Goal: Navigation & Orientation: Find specific page/section

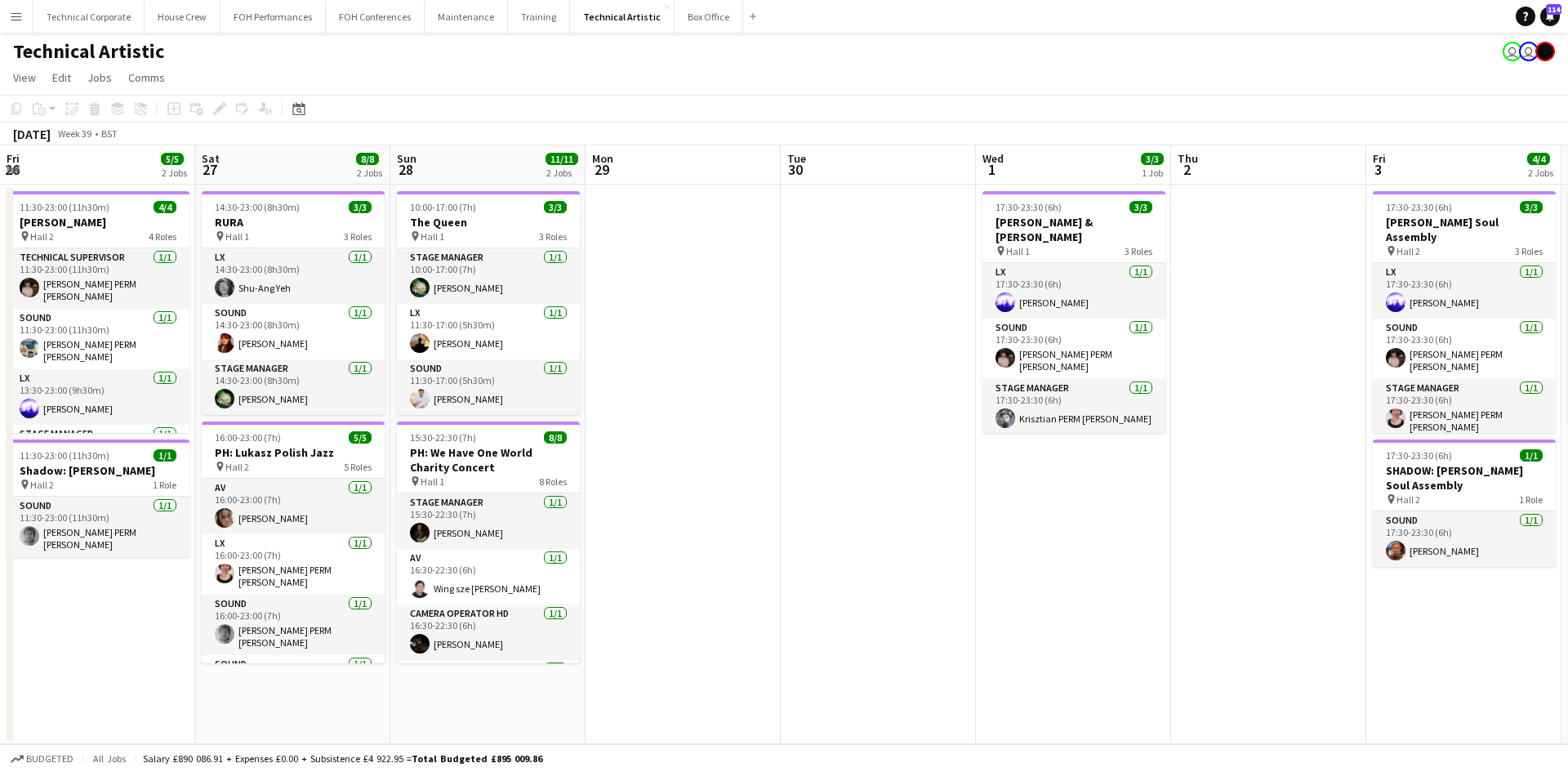
scroll to position [0, 473]
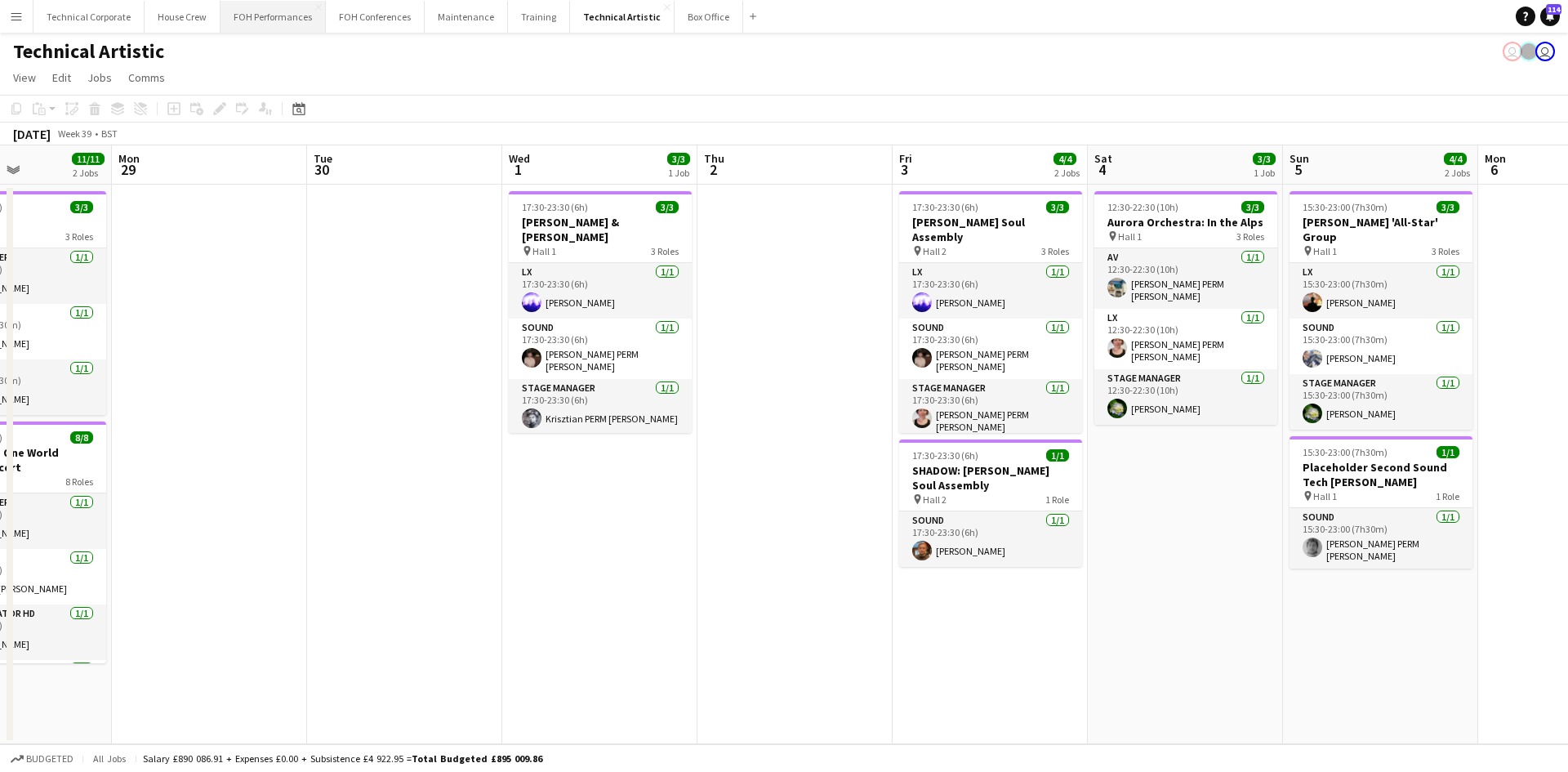
click at [239, 27] on button "FOH Performances Close" at bounding box center [273, 16] width 106 height 32
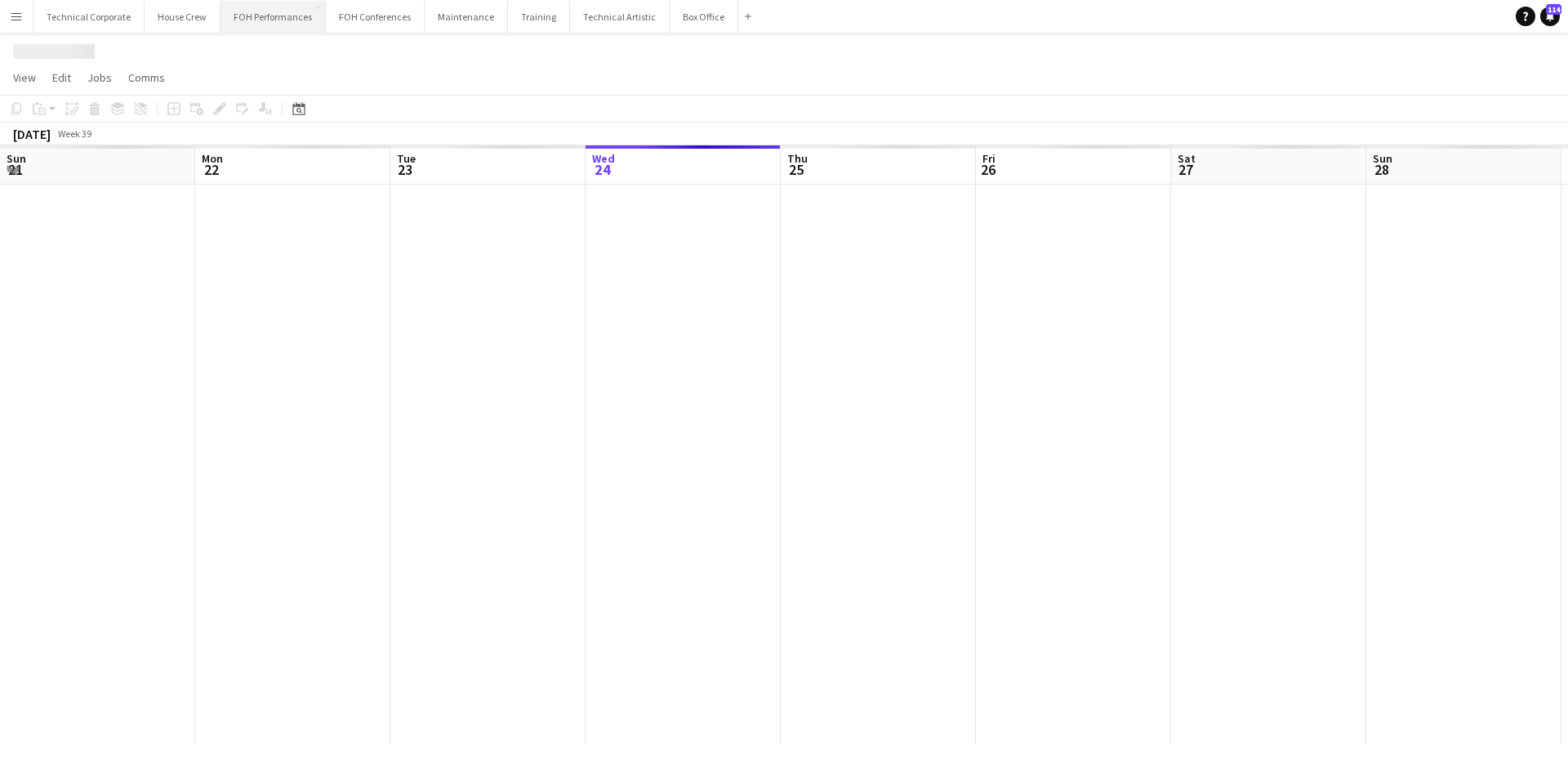
scroll to position [0, 390]
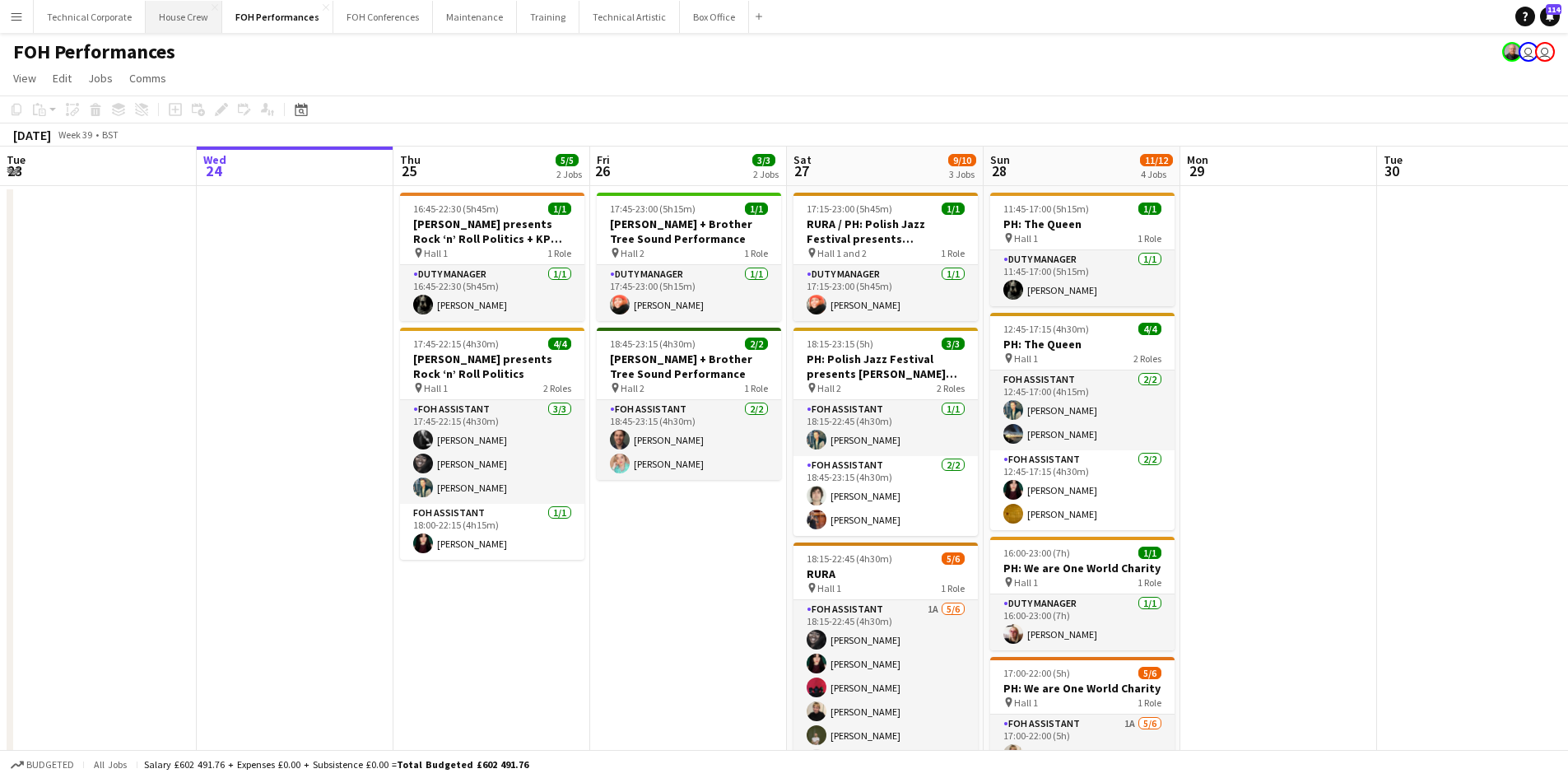
click at [192, 27] on button "House Crew Close" at bounding box center [184, 17] width 77 height 32
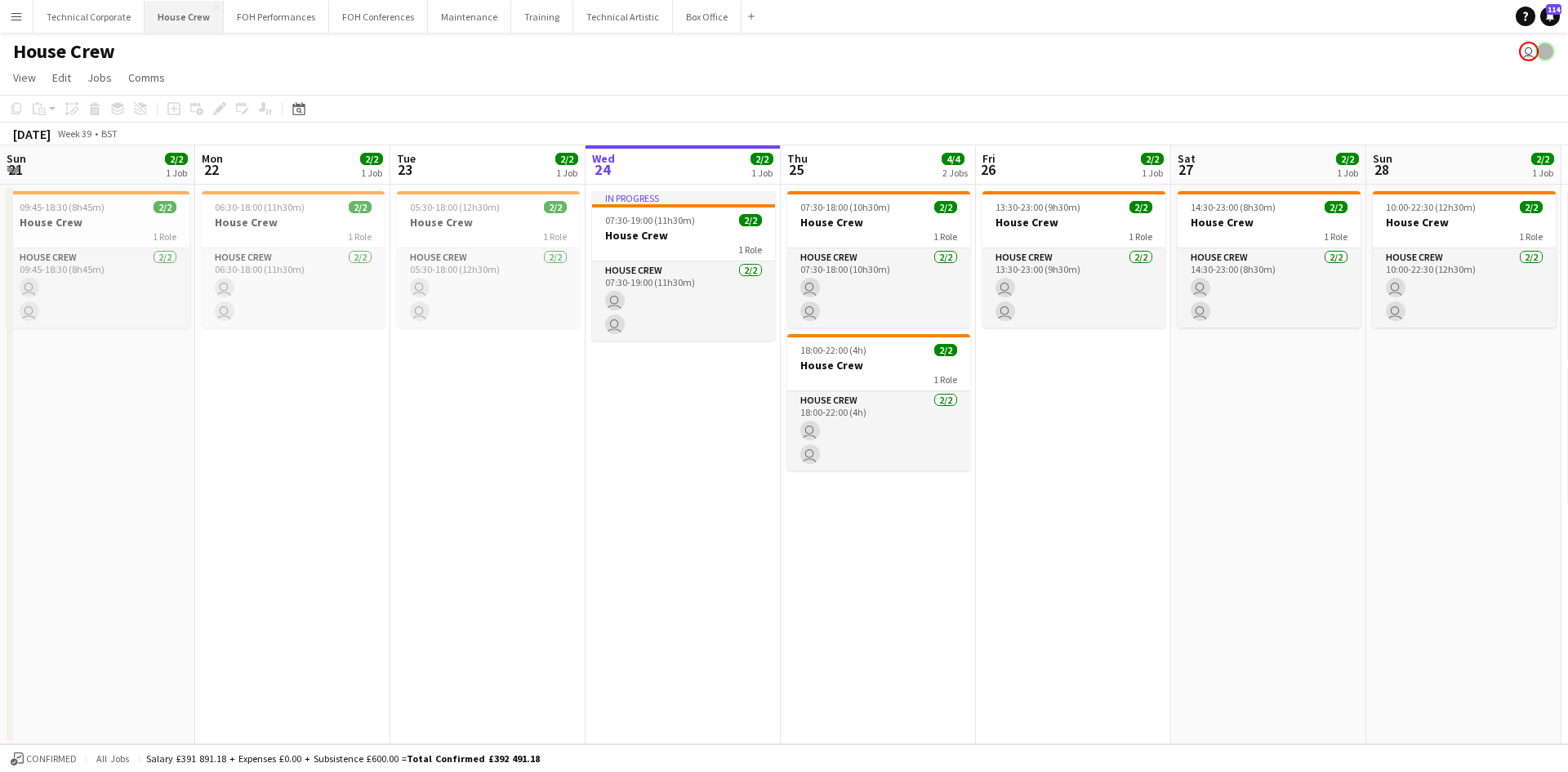
scroll to position [0, 390]
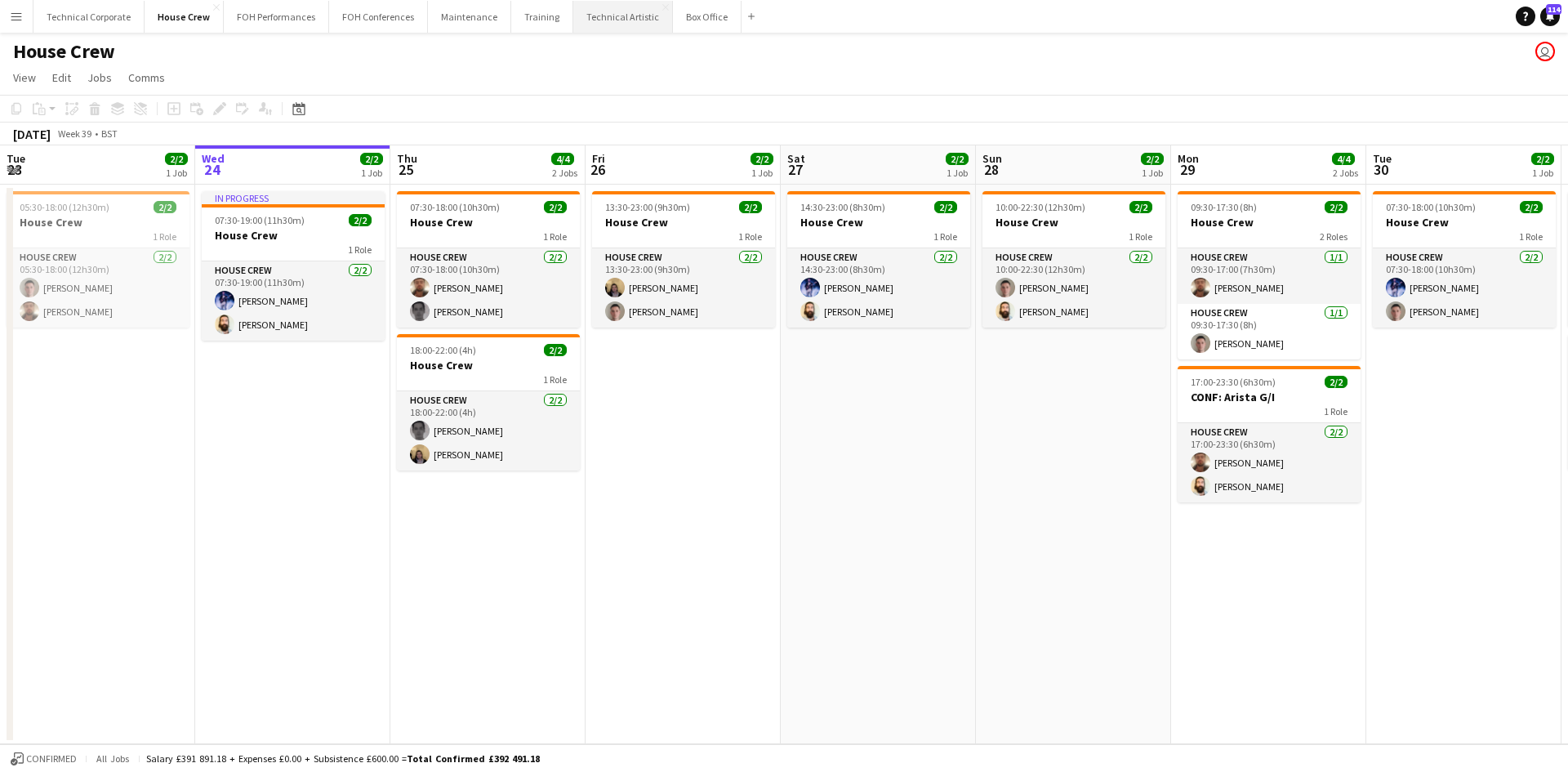
click at [605, 18] on button "Technical Artistic Close" at bounding box center [622, 16] width 100 height 32
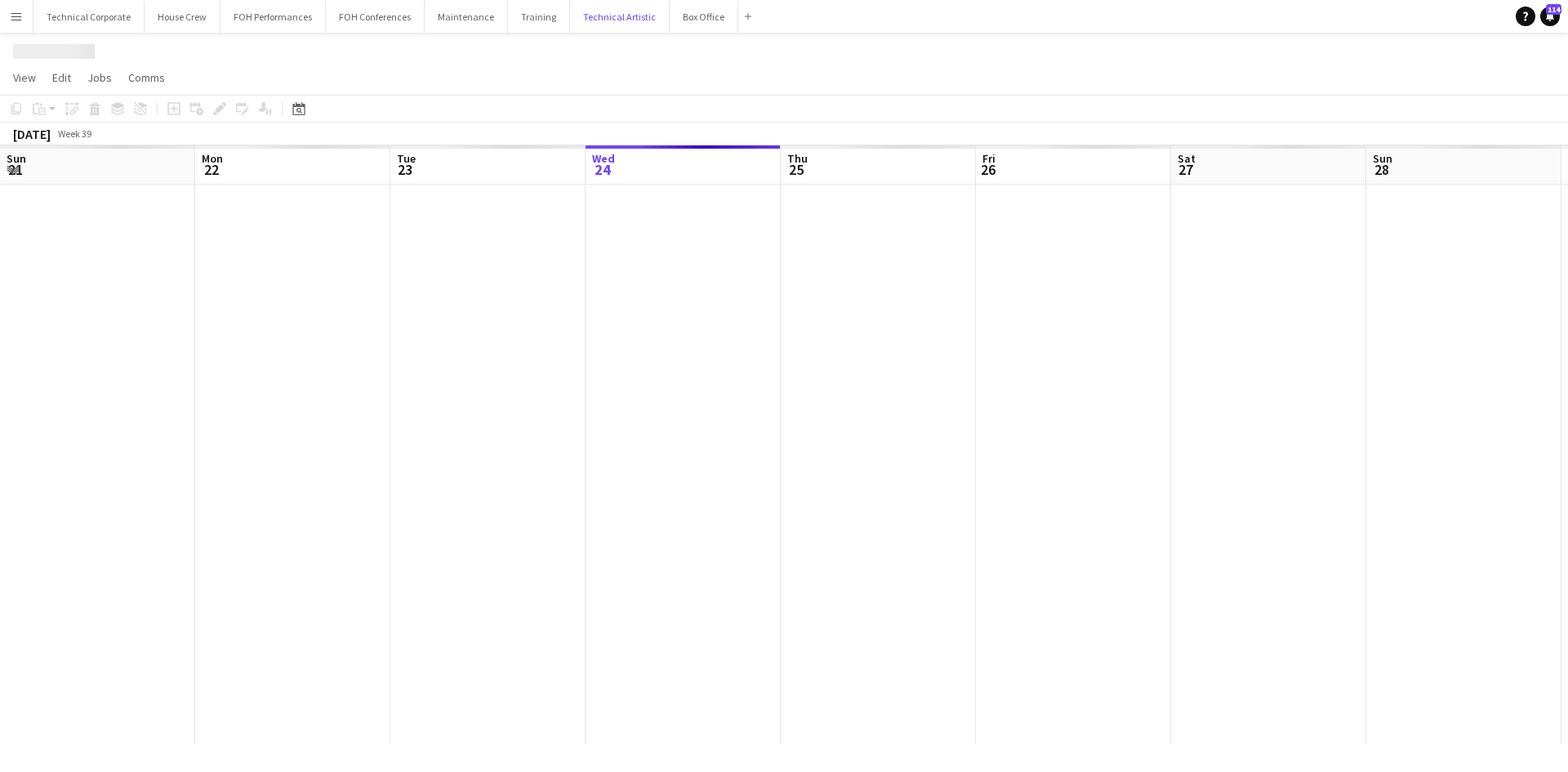
scroll to position [0, 390]
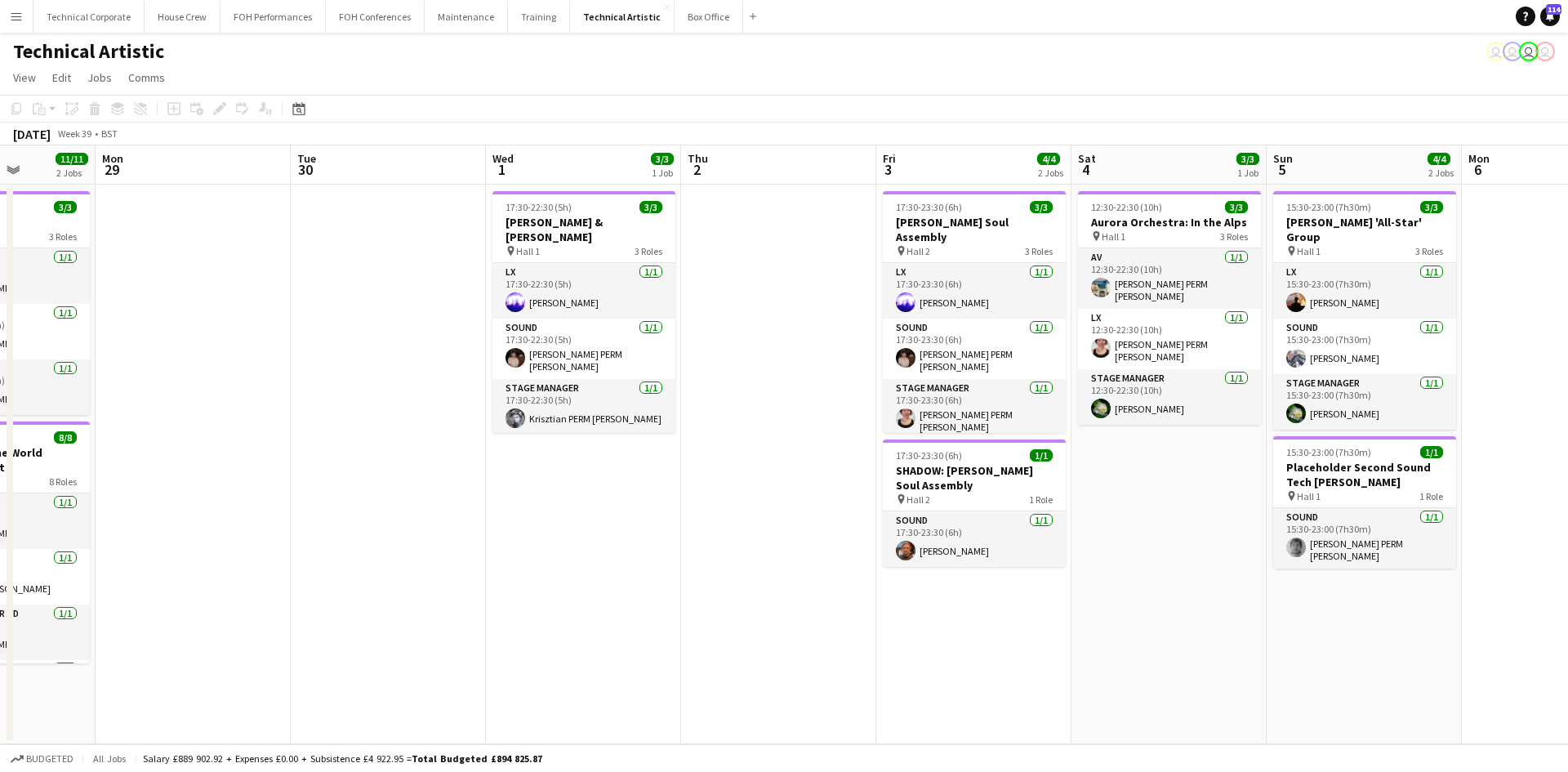
drag, startPoint x: 1225, startPoint y: 473, endPoint x: 253, endPoint y: 385, distance: 976.0
click at [255, 388] on app-calendar-viewport "Fri 26 5/5 2 Jobs Sat 27 8/8 2 Jobs Sun 28 11/11 2 Jobs Mon 29 Tue 30 Wed 1 3/3…" at bounding box center [784, 445] width 1568 height 599
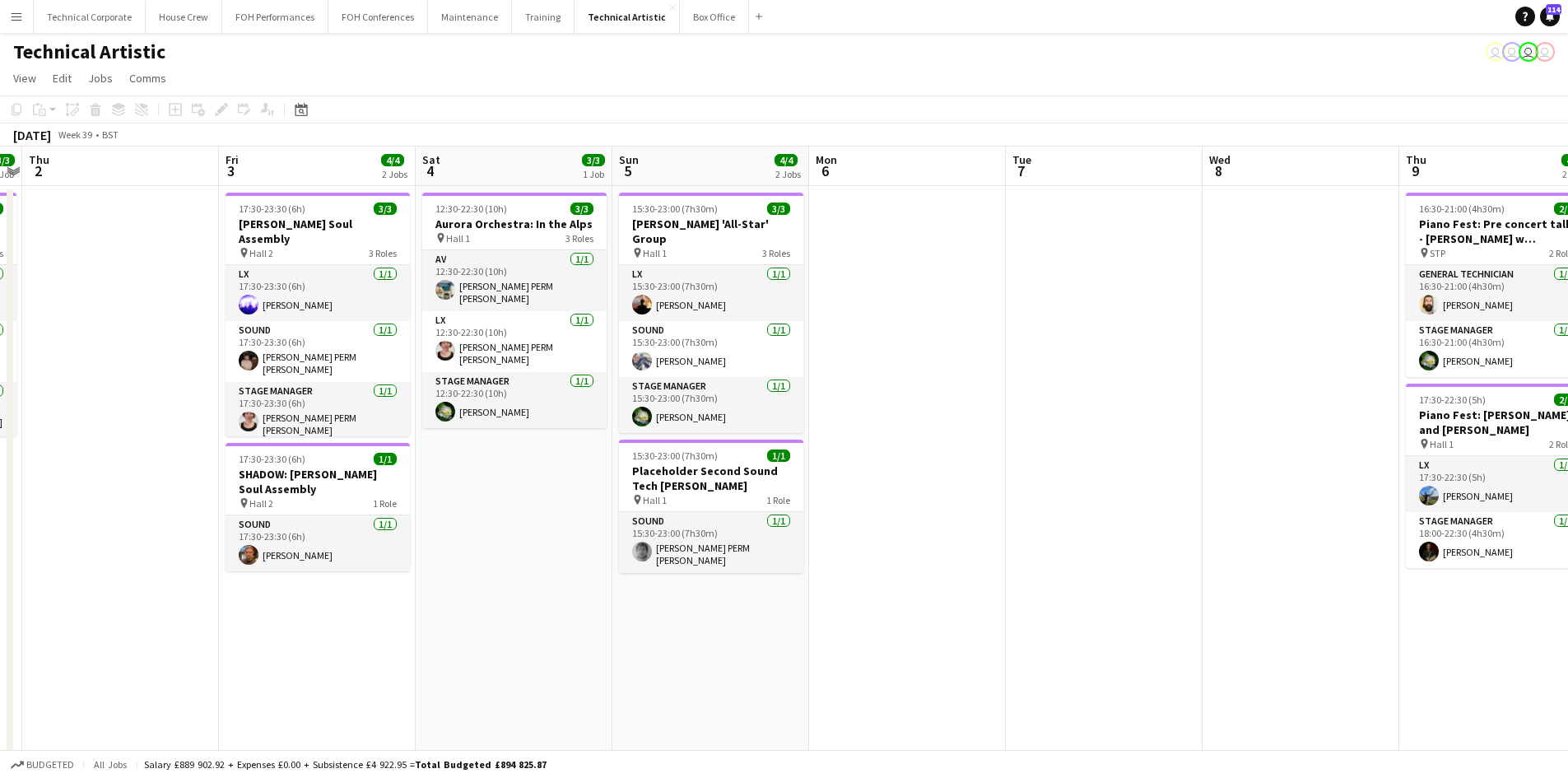
scroll to position [0, 562]
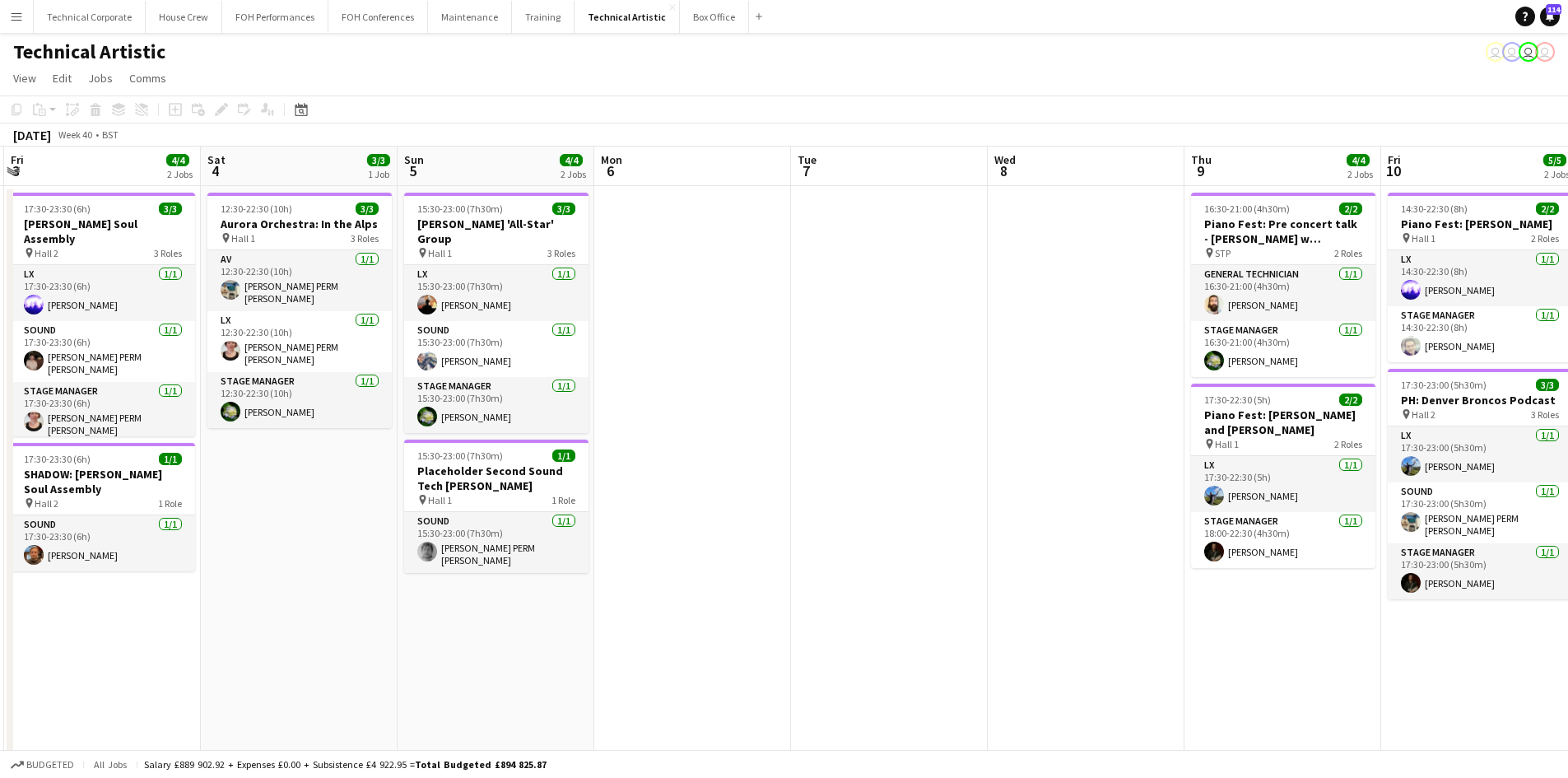
drag, startPoint x: 1140, startPoint y: 474, endPoint x: -18, endPoint y: 503, distance: 1158.4
click at [0, 503] on html "Menu Boards Boards Boards All jobs Status Workforce Workforce My Workforce Recr…" at bounding box center [784, 467] width 1568 height 936
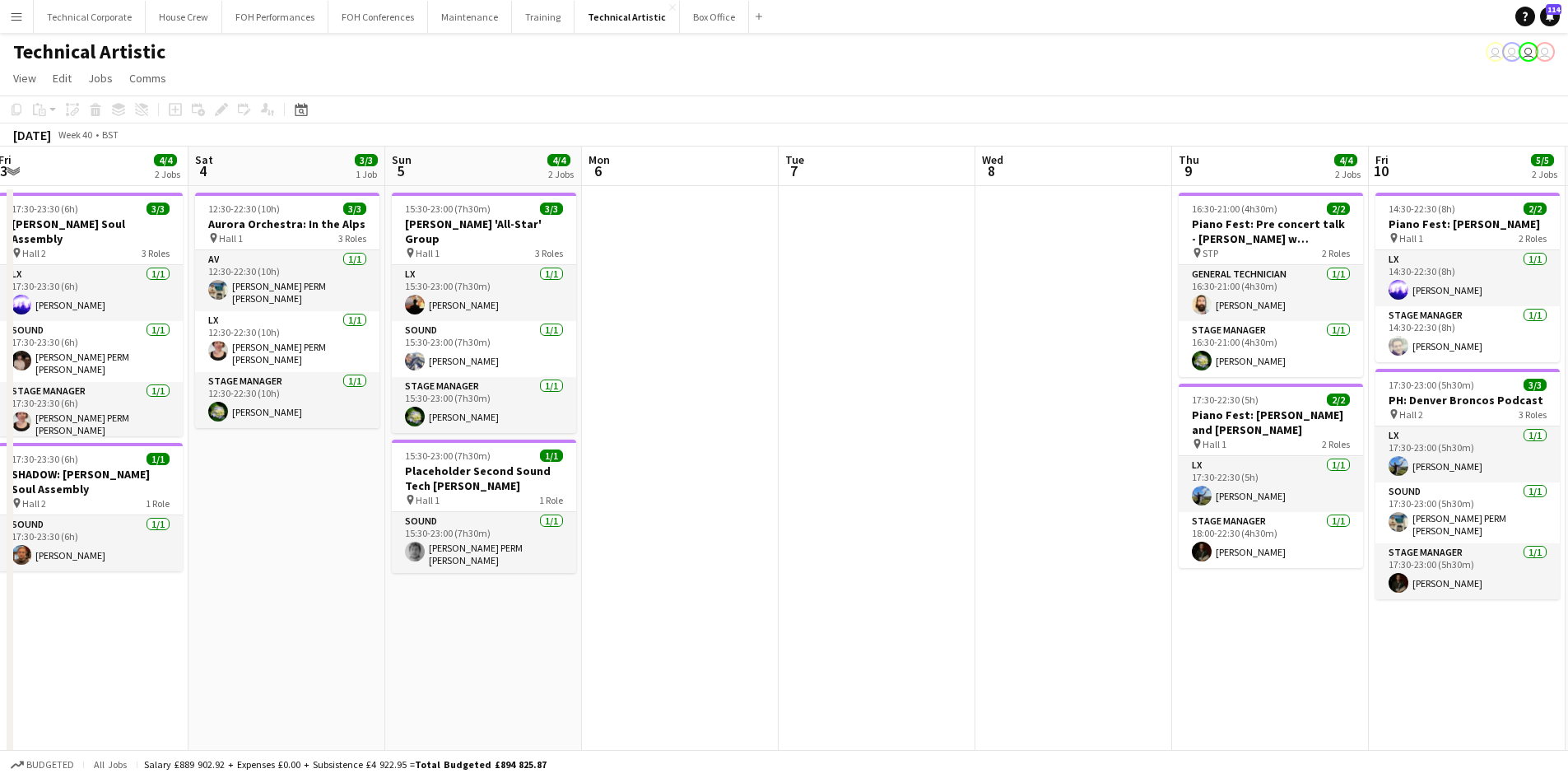
drag, startPoint x: 691, startPoint y: 336, endPoint x: 1579, endPoint y: 413, distance: 891.3
click at [1568, 413] on html "Menu Boards Boards Boards All jobs Status Workforce Workforce My Workforce Recr…" at bounding box center [784, 467] width 1568 height 936
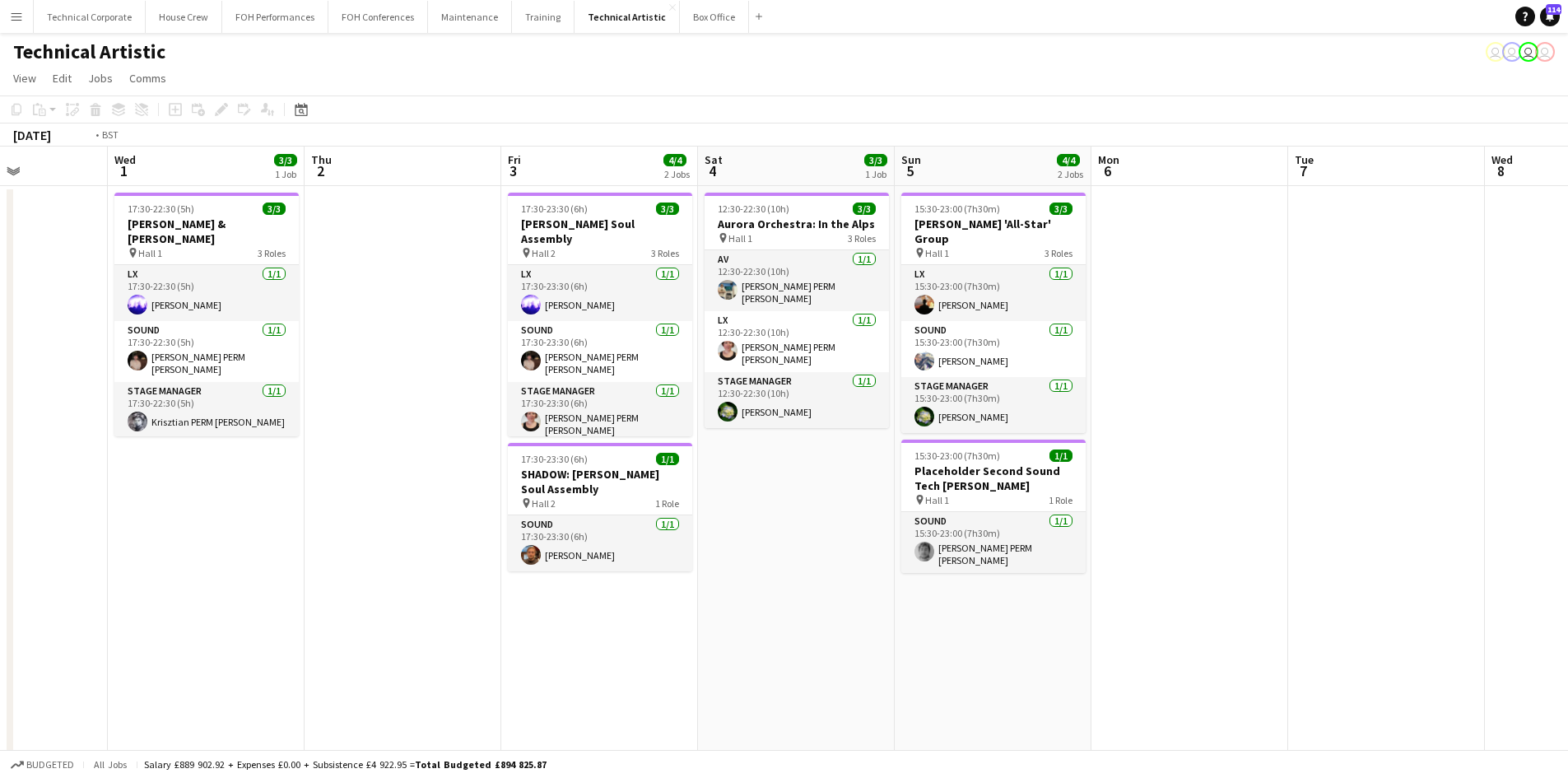
drag, startPoint x: 398, startPoint y: 498, endPoint x: 1505, endPoint y: 478, distance: 1107.2
click at [1503, 479] on app-calendar-viewport "Sun 28 11/11 2 Jobs Mon 29 Tue 30 Wed 1 3/3 1 Job Thu 2 Fri 3 4/4 2 Jobs Sat 4 …" at bounding box center [784, 527] width 1568 height 761
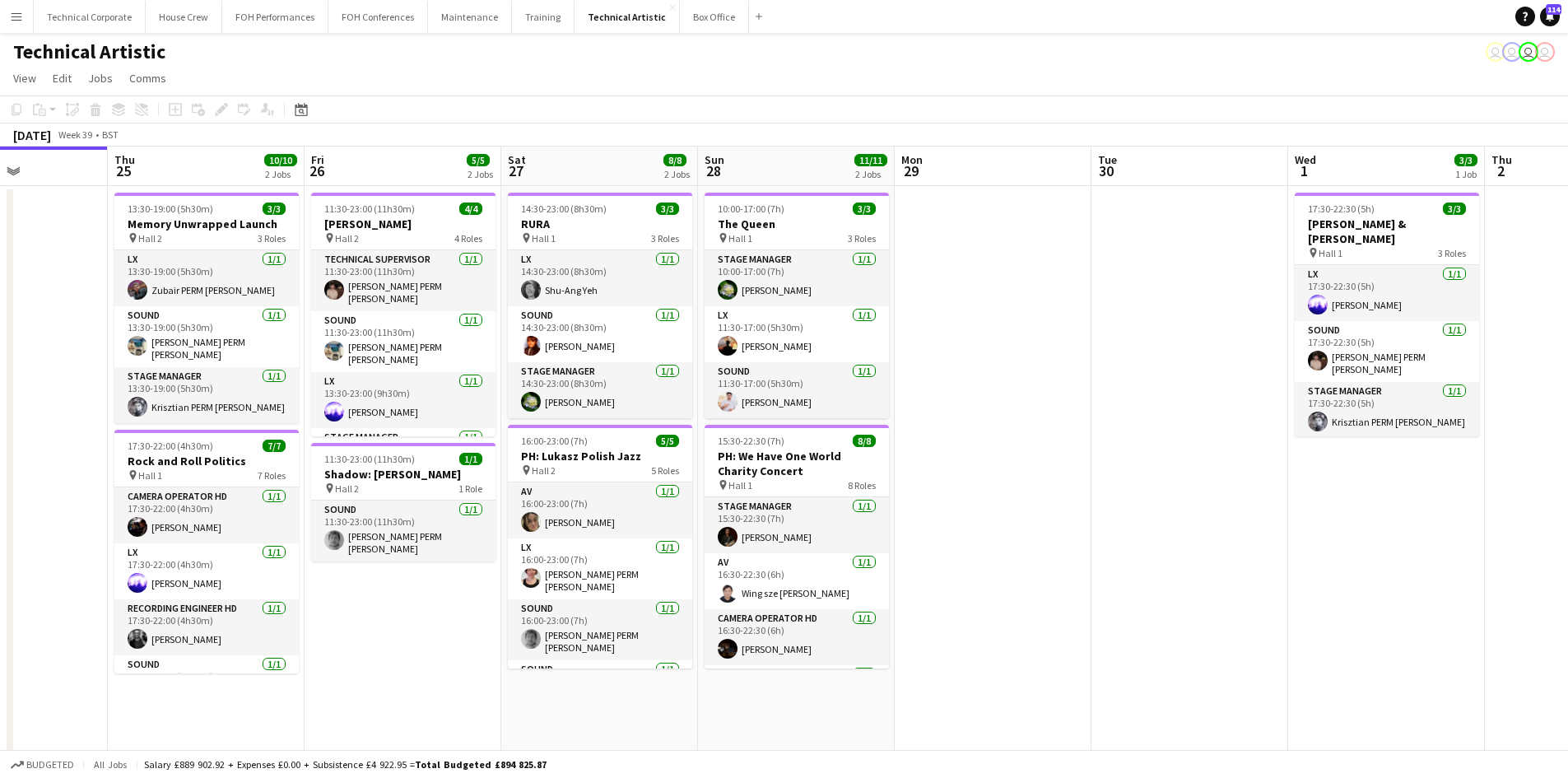
scroll to position [0, 476]
